Goal: Find specific page/section: Find specific page/section

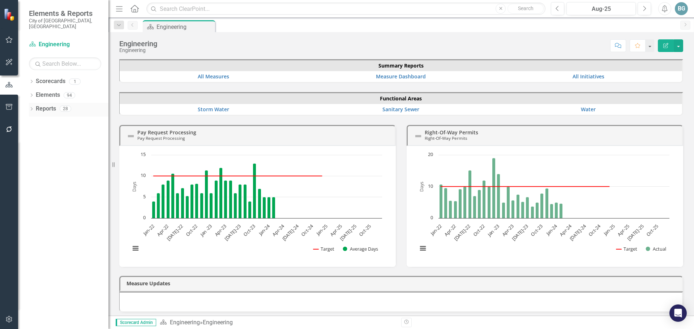
click at [30, 108] on icon "Dropdown" at bounding box center [31, 110] width 5 height 4
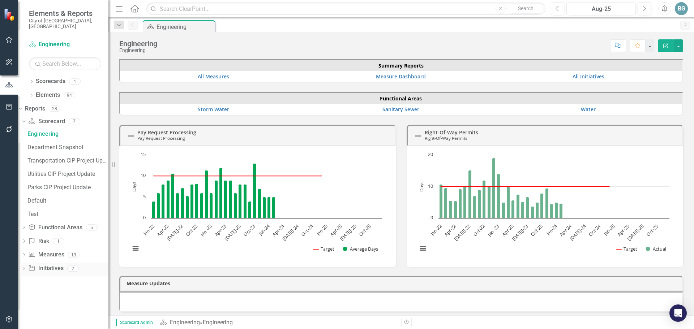
click at [26, 267] on icon "Dropdown" at bounding box center [23, 269] width 5 height 4
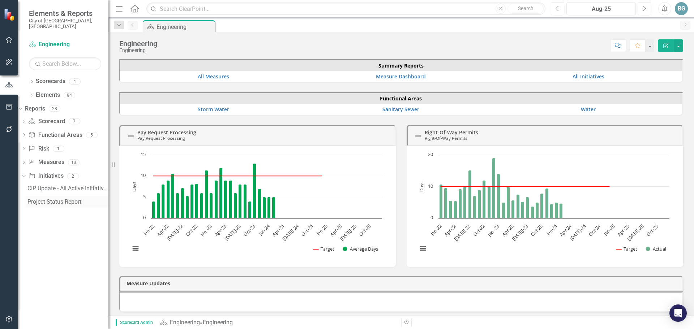
click at [63, 199] on div "Project Status Report" at bounding box center [67, 202] width 81 height 7
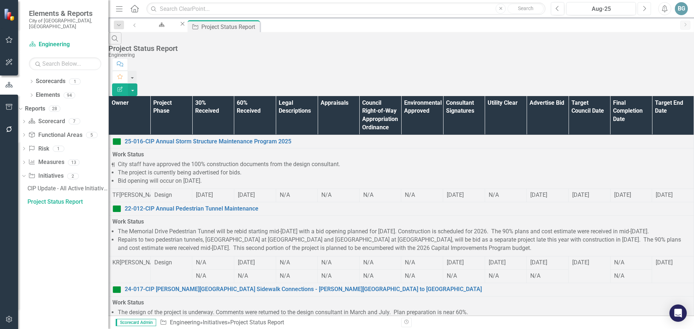
click at [649, 9] on button "Next" at bounding box center [644, 8] width 13 height 13
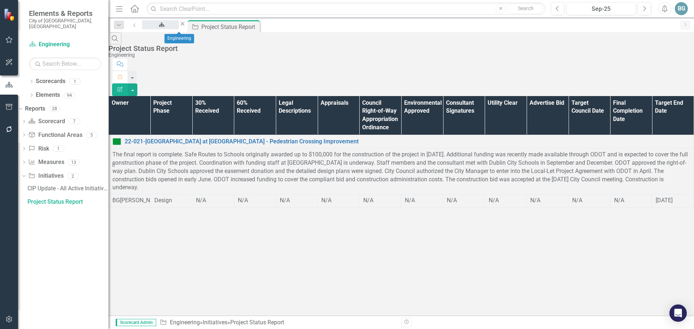
click at [168, 28] on div "Engineering" at bounding box center [161, 31] width 24 height 9
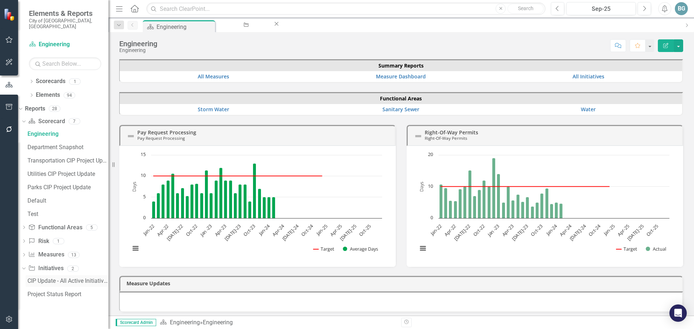
click at [62, 278] on div "CIP Update - All Active Initiatives" at bounding box center [67, 281] width 81 height 7
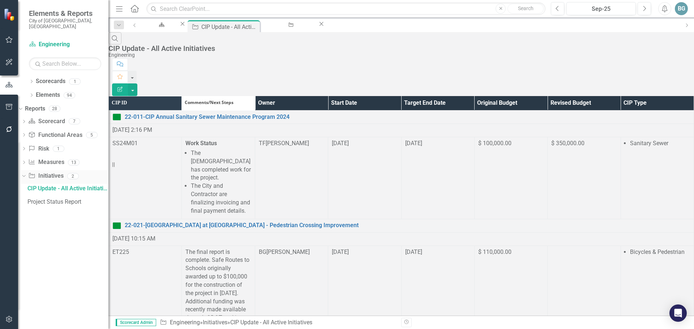
click at [60, 172] on link "Initiative Initiatives" at bounding box center [45, 176] width 35 height 8
